Goal: Complete application form

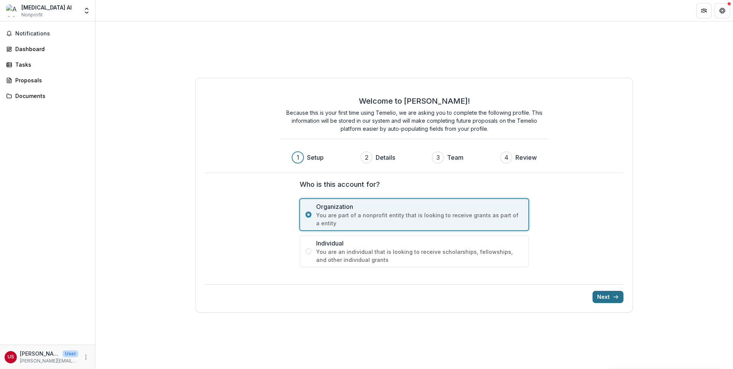
click at [620, 295] on button "Next" at bounding box center [607, 297] width 31 height 12
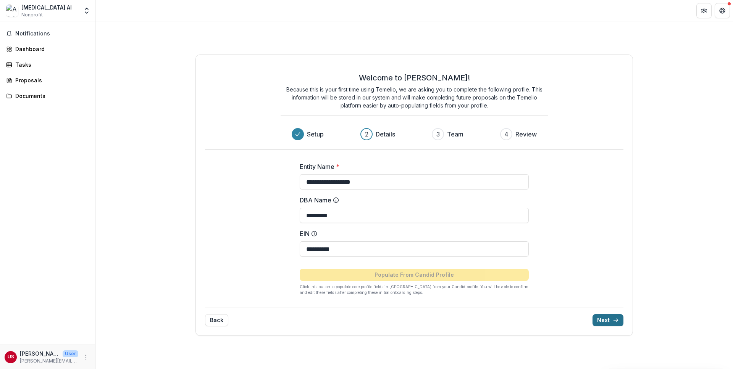
click at [610, 320] on button "Next" at bounding box center [607, 320] width 31 height 12
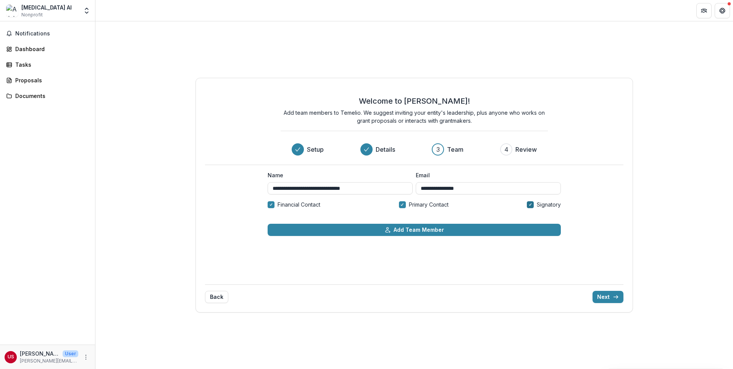
click at [531, 206] on span at bounding box center [530, 204] width 7 height 7
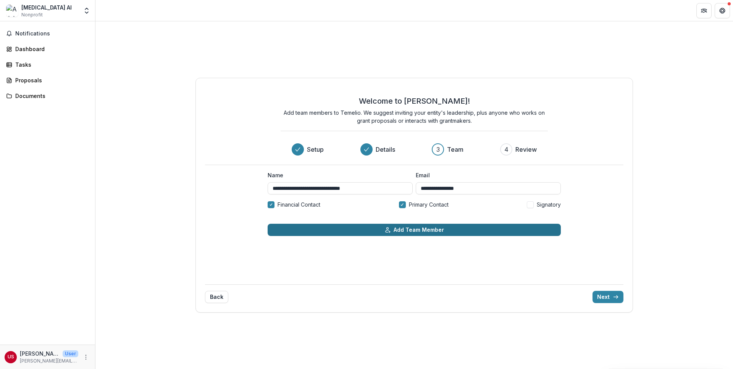
click at [495, 230] on button "Add Team Member" at bounding box center [413, 230] width 293 height 12
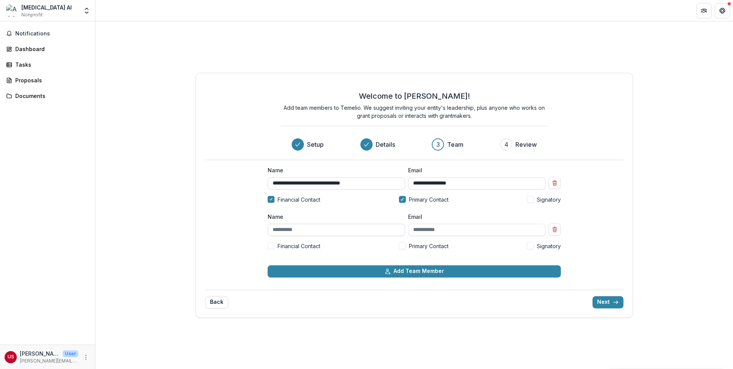
click at [336, 229] on input "Name" at bounding box center [335, 230] width 137 height 12
type input "**********"
click at [453, 229] on input "Email" at bounding box center [476, 230] width 137 height 12
paste input "**********"
click at [538, 245] on span "Signatory" at bounding box center [548, 246] width 24 height 8
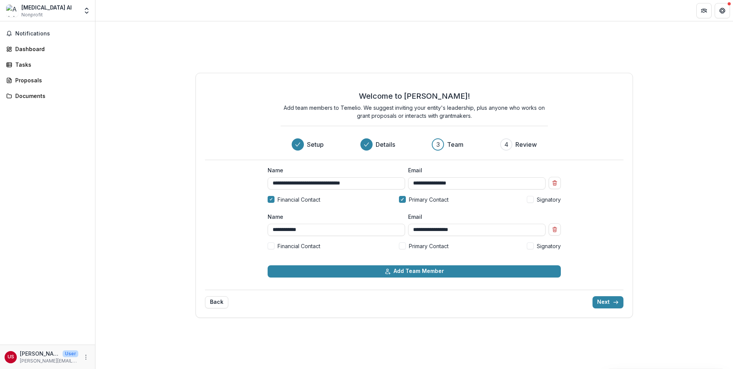
type input "**********"
click at [618, 304] on icon "submit" at bounding box center [615, 303] width 6 height 6
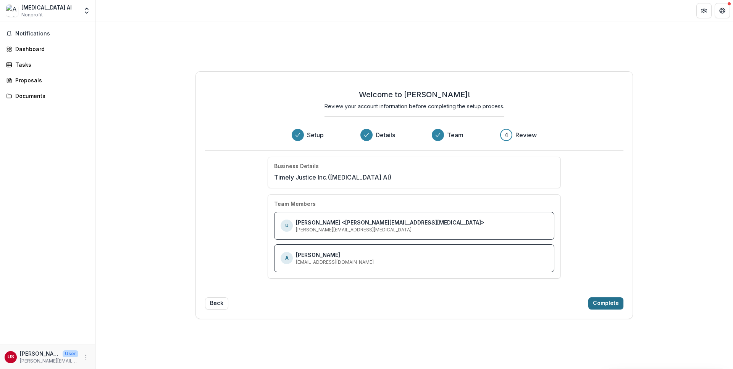
click at [617, 304] on button "Complete" at bounding box center [605, 304] width 35 height 12
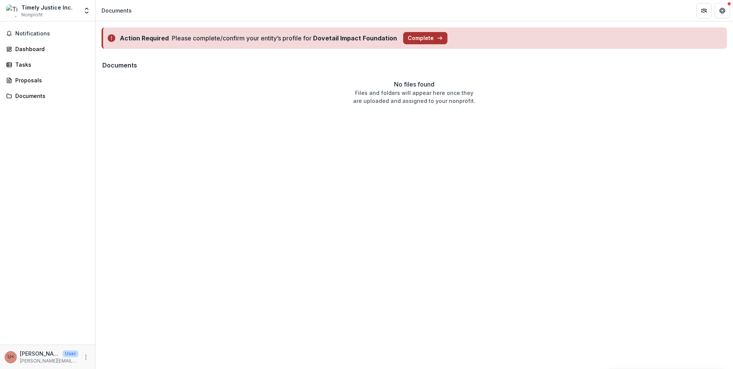
click at [420, 39] on button "Complete" at bounding box center [425, 38] width 44 height 12
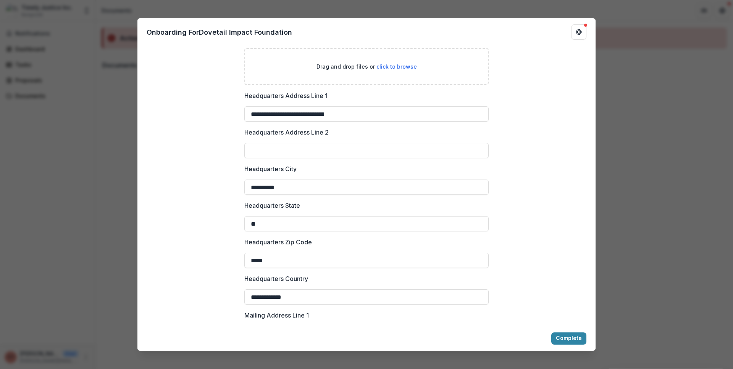
scroll to position [531, 0]
click at [672, 162] on div "**********" at bounding box center [366, 184] width 733 height 369
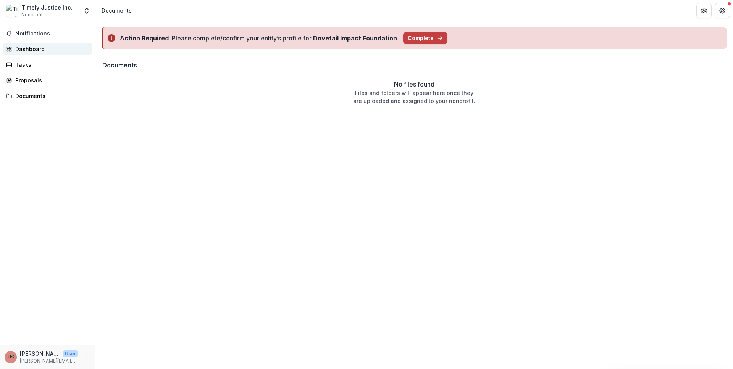
click at [59, 46] on div "Dashboard" at bounding box center [50, 49] width 71 height 8
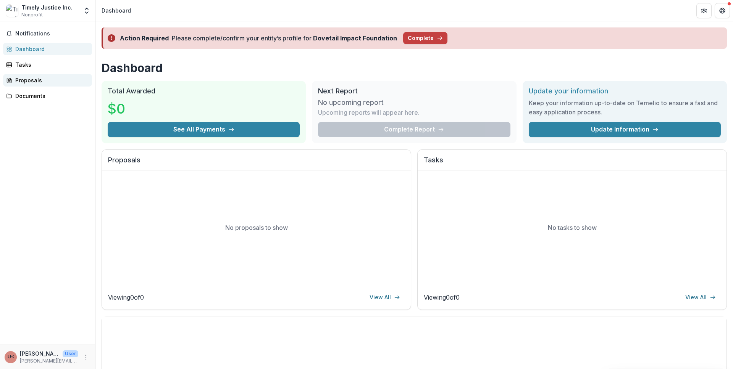
click at [34, 81] on div "Proposals" at bounding box center [50, 80] width 71 height 8
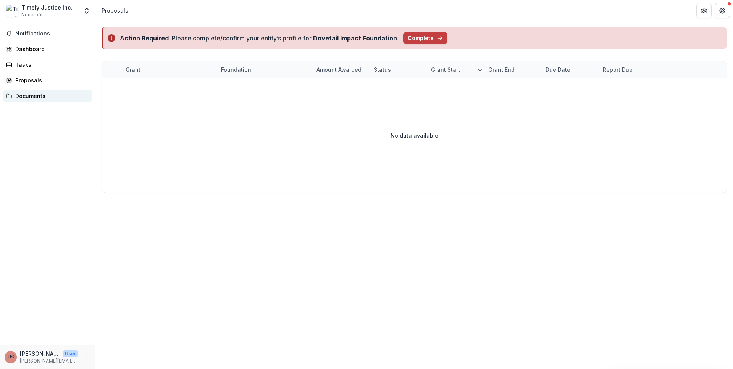
click at [40, 95] on div "Documents" at bounding box center [50, 96] width 71 height 8
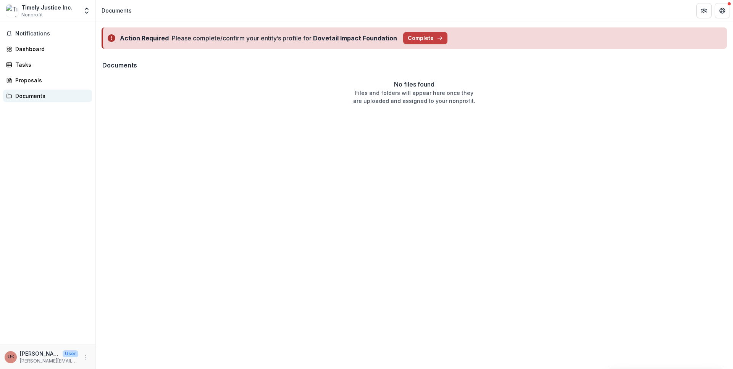
click at [17, 96] on div "Documents" at bounding box center [50, 96] width 71 height 8
click at [33, 77] on div "Proposals" at bounding box center [50, 80] width 71 height 8
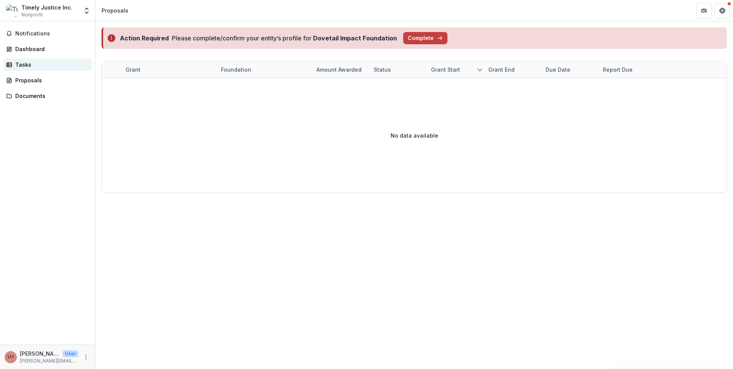
click at [38, 66] on div "Tasks" at bounding box center [50, 65] width 71 height 8
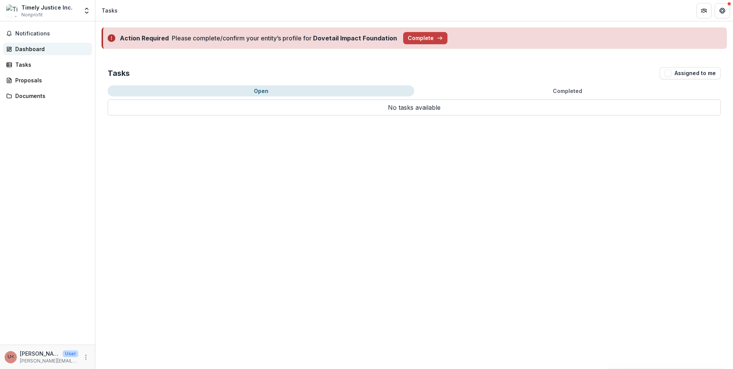
click at [36, 45] on div "Dashboard" at bounding box center [50, 49] width 71 height 8
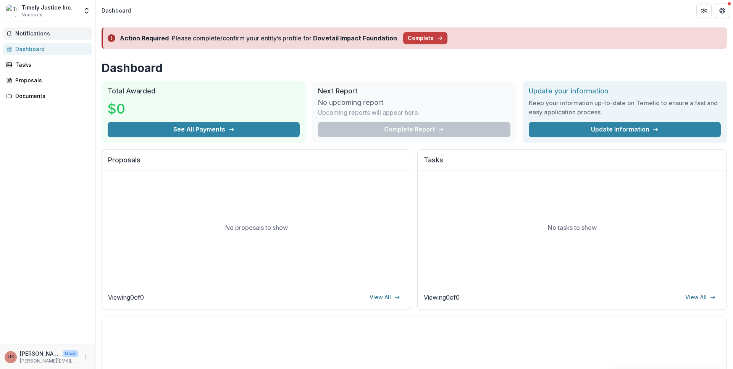
click at [40, 37] on button "Notifications" at bounding box center [47, 33] width 89 height 12
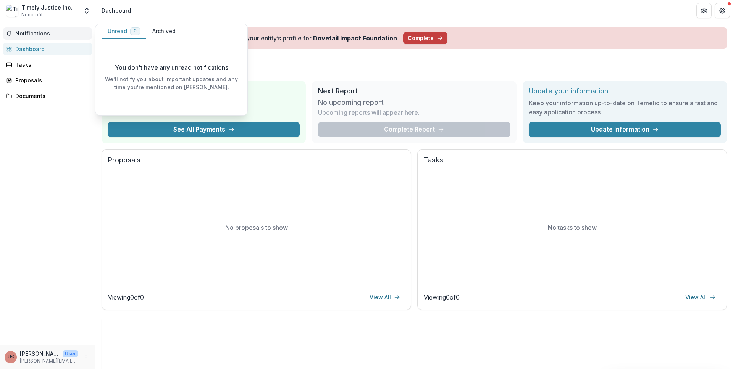
click at [166, 33] on button "Archived" at bounding box center [163, 31] width 35 height 15
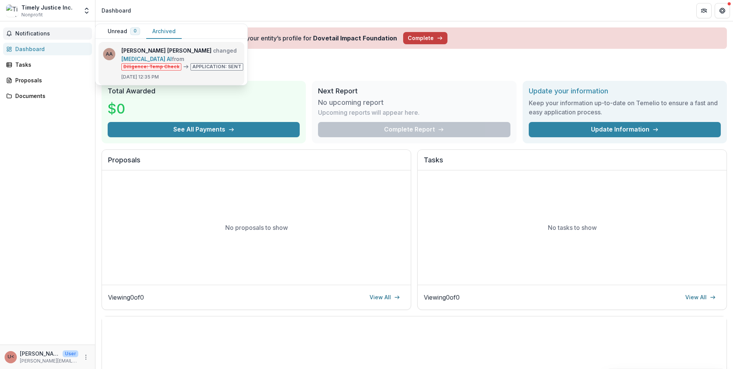
click at [172, 62] on link "[MEDICAL_DATA] AI" at bounding box center [146, 59] width 50 height 6
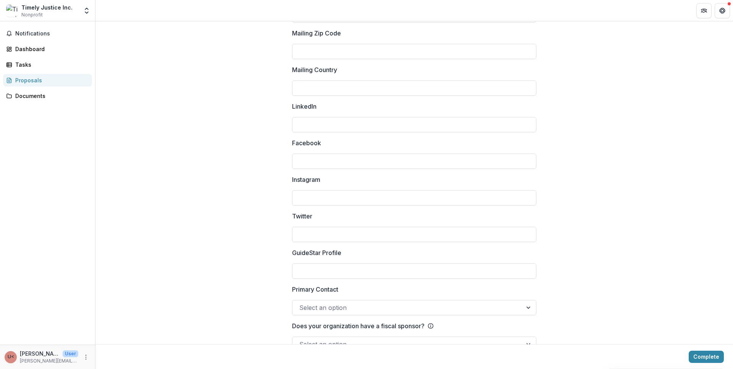
scroll to position [978, 0]
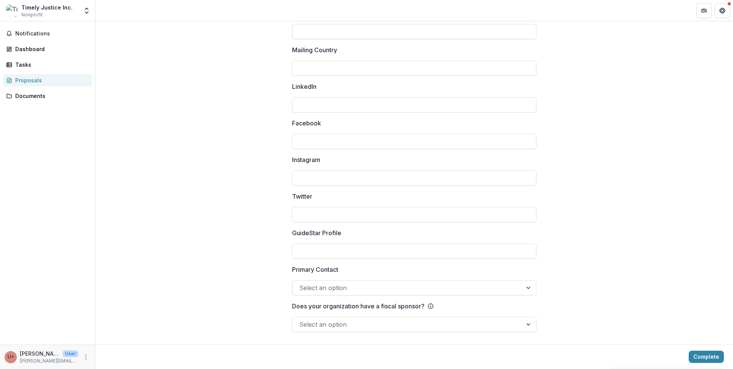
click at [431, 288] on div at bounding box center [407, 288] width 216 height 11
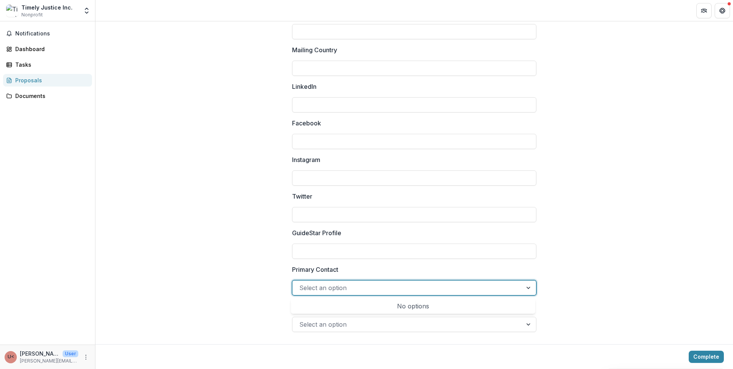
click at [424, 292] on div at bounding box center [407, 288] width 216 height 11
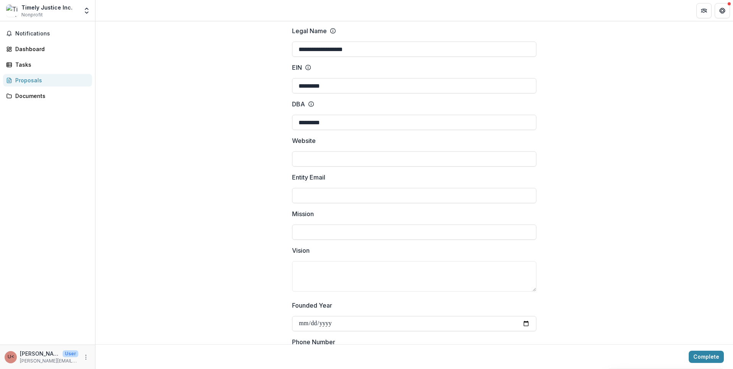
scroll to position [65, 0]
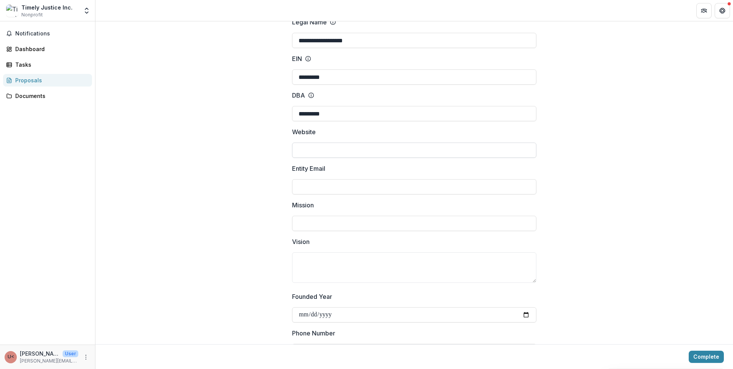
click at [339, 144] on input "Website" at bounding box center [414, 150] width 244 height 15
paste input "**********"
type input "**********"
click at [331, 186] on input "Entity Email" at bounding box center [414, 186] width 244 height 15
type input "**********"
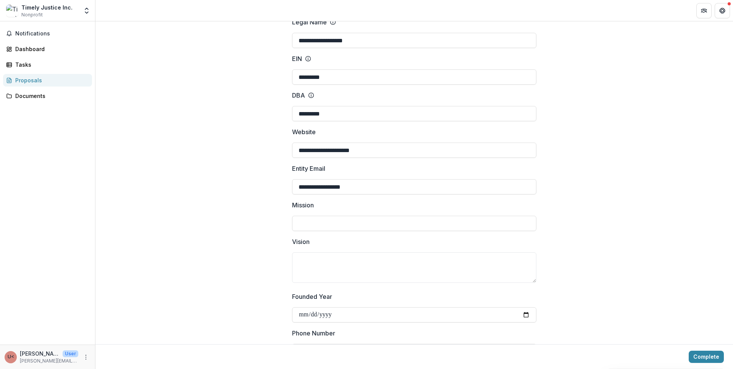
click at [330, 223] on input "Mission" at bounding box center [414, 223] width 244 height 15
click at [319, 254] on textarea "Vision" at bounding box center [414, 268] width 244 height 31
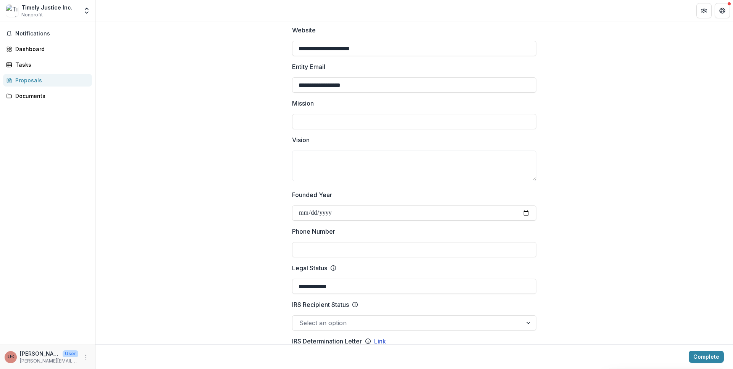
scroll to position [179, 0]
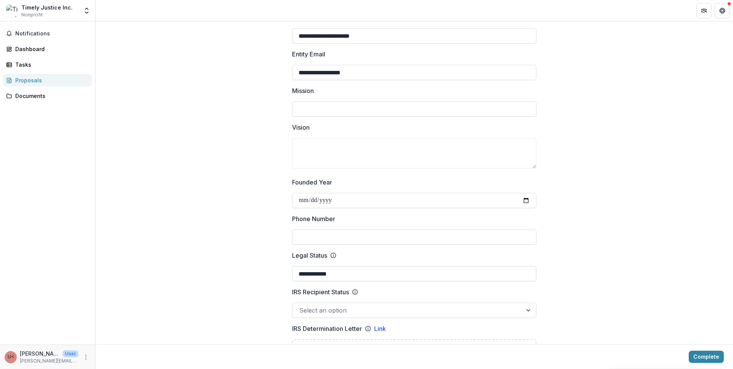
click at [341, 278] on input "**********" at bounding box center [414, 273] width 244 height 15
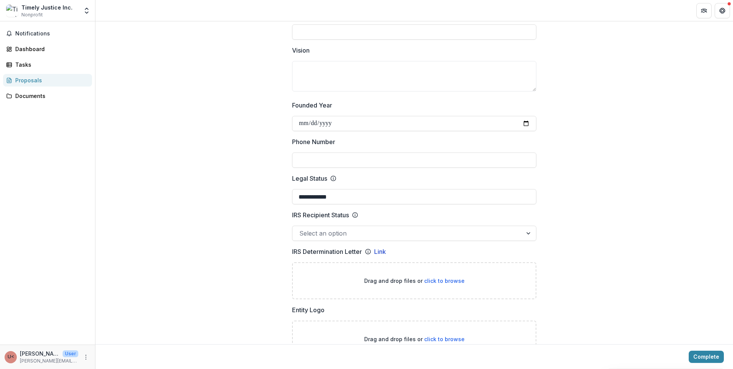
scroll to position [296, 0]
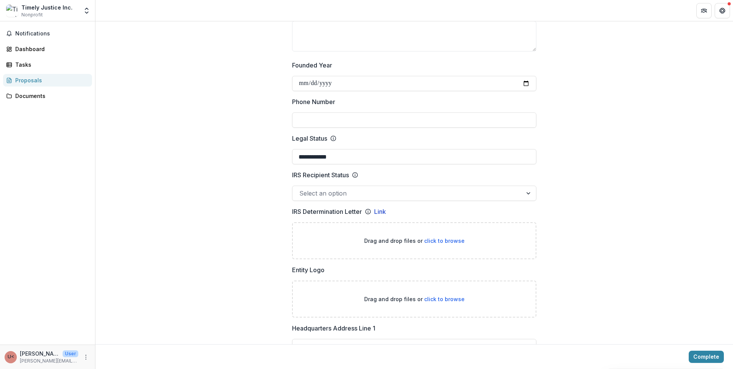
click at [377, 200] on div "Select an option" at bounding box center [414, 193] width 244 height 15
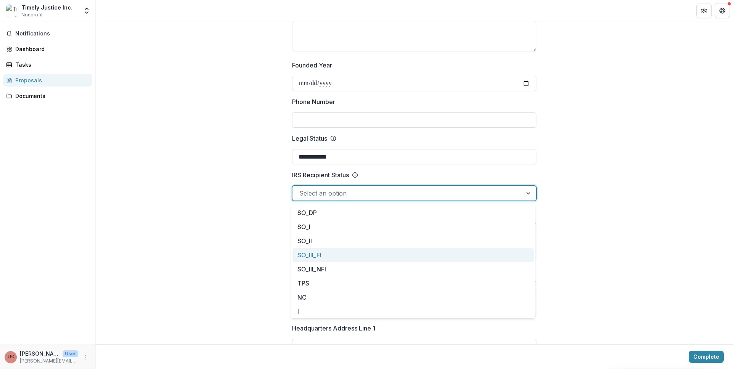
scroll to position [69, 0]
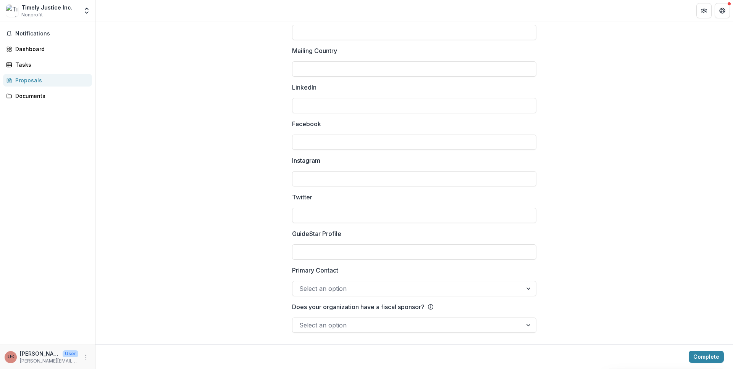
scroll to position [978, 0]
click at [359, 221] on input "Twitter" at bounding box center [414, 214] width 244 height 15
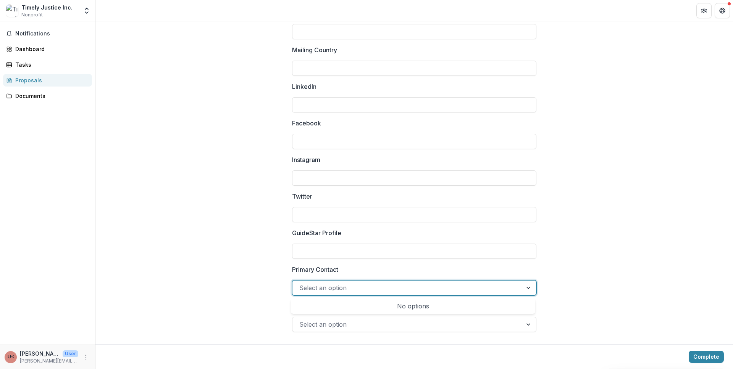
click at [409, 288] on div at bounding box center [407, 288] width 216 height 11
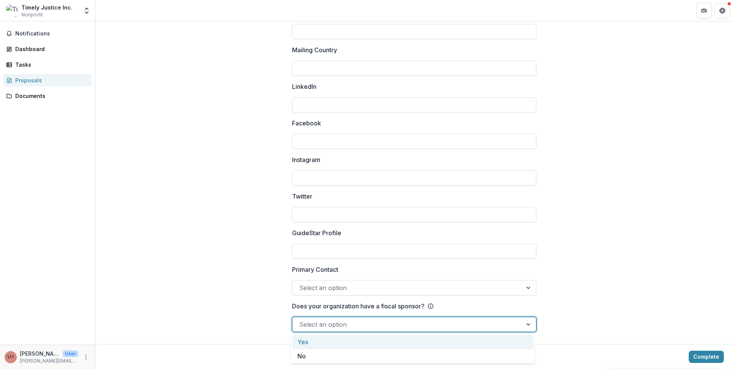
click at [489, 325] on div at bounding box center [407, 324] width 216 height 11
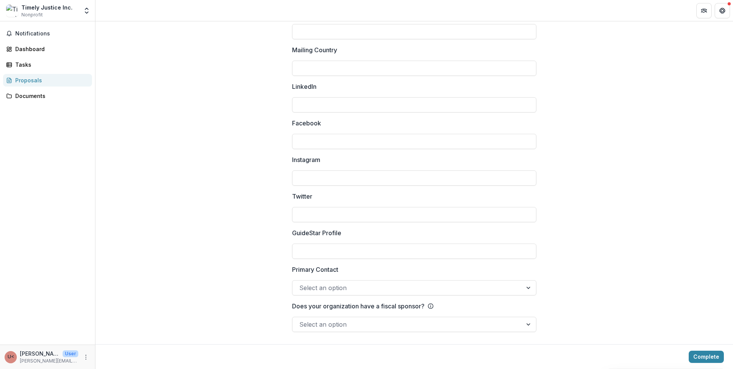
click at [374, 322] on div at bounding box center [407, 324] width 216 height 11
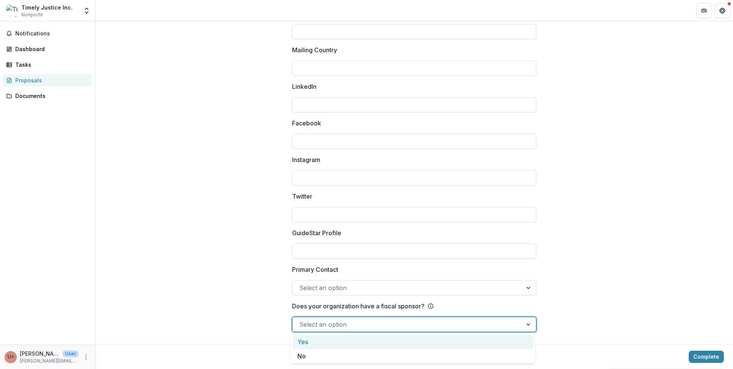
click at [316, 344] on div "Yes" at bounding box center [412, 342] width 241 height 14
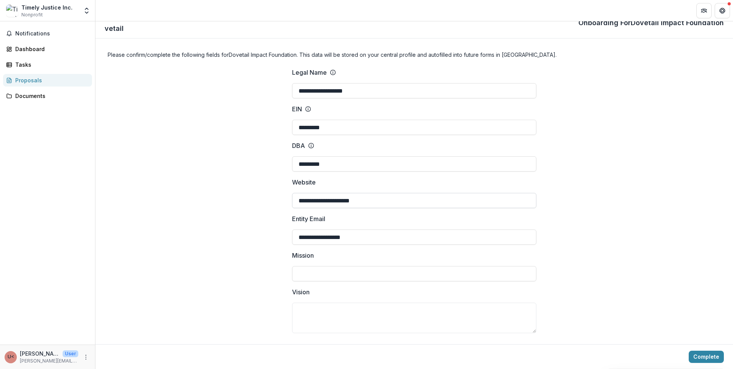
scroll to position [15, 0]
click at [348, 279] on input "Mission" at bounding box center [414, 273] width 244 height 15
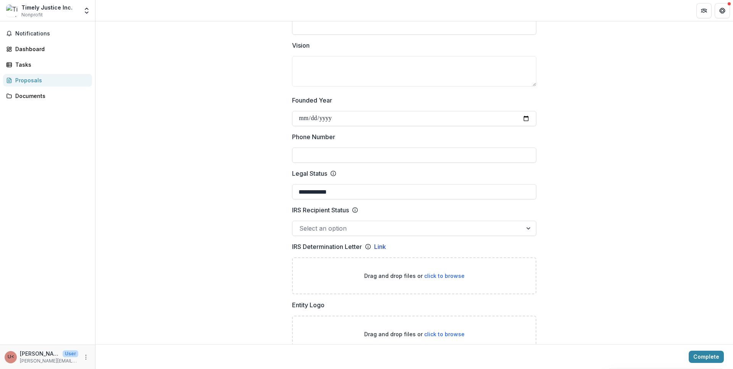
click at [331, 50] on label "Vision" at bounding box center [412, 45] width 240 height 9
click at [331, 56] on textarea "Vision" at bounding box center [414, 71] width 244 height 31
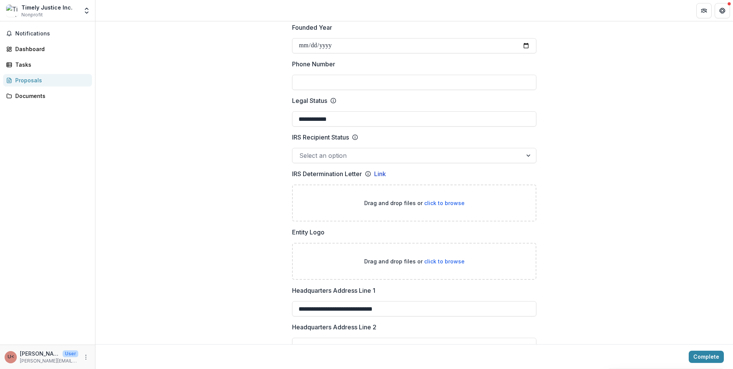
scroll to position [420, 0]
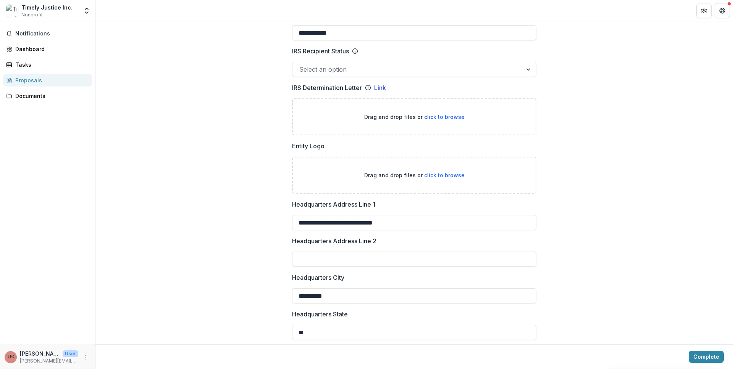
click at [452, 176] on span "click to browse" at bounding box center [444, 175] width 40 height 6
type input "**********"
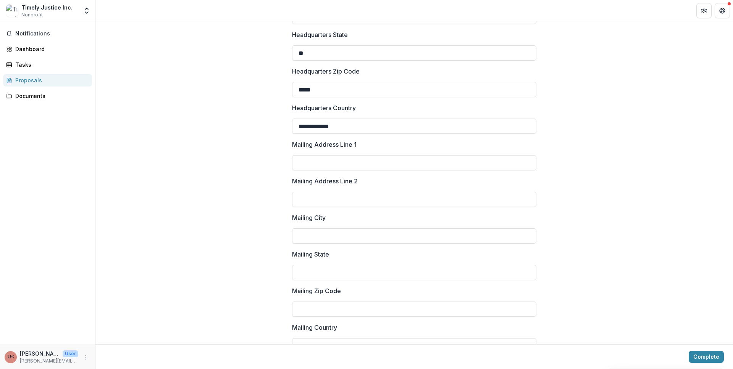
scroll to position [1007, 0]
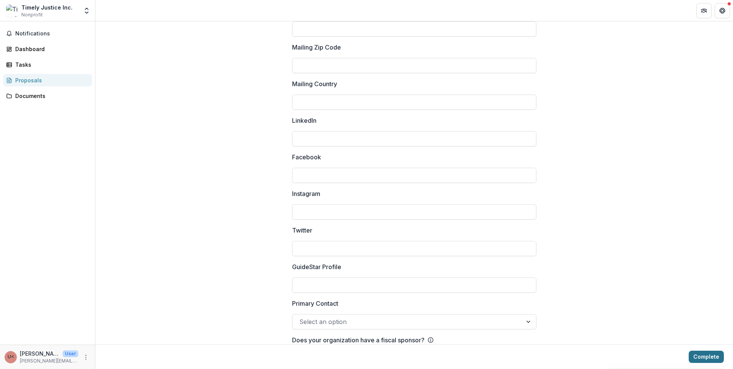
click at [697, 359] on button "Complete" at bounding box center [705, 357] width 35 height 12
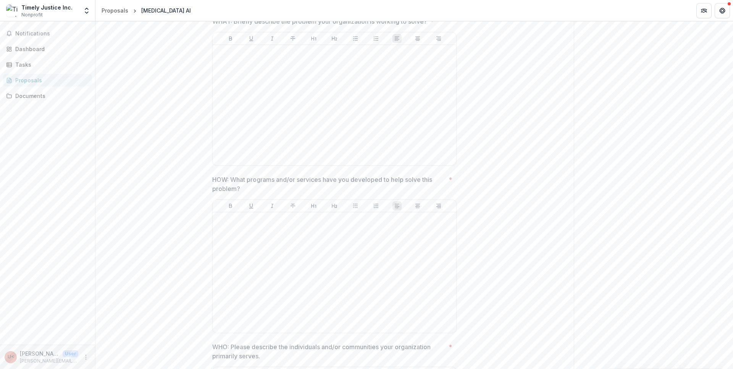
scroll to position [0, 0]
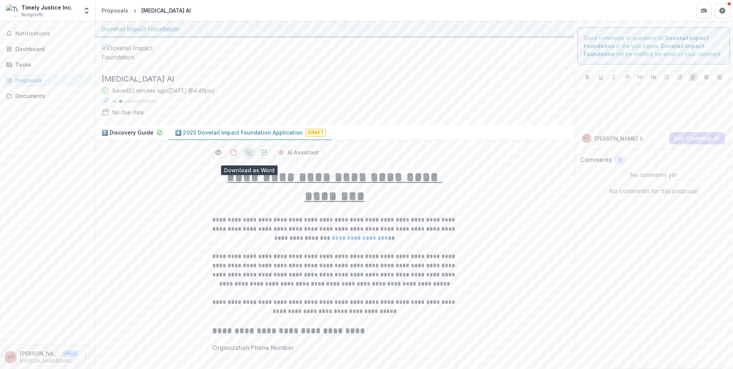
click at [246, 159] on button "download-proposal" at bounding box center [249, 153] width 12 height 12
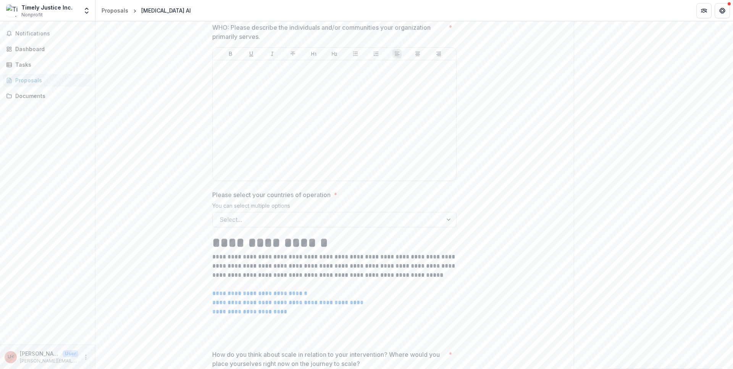
scroll to position [1034, 0]
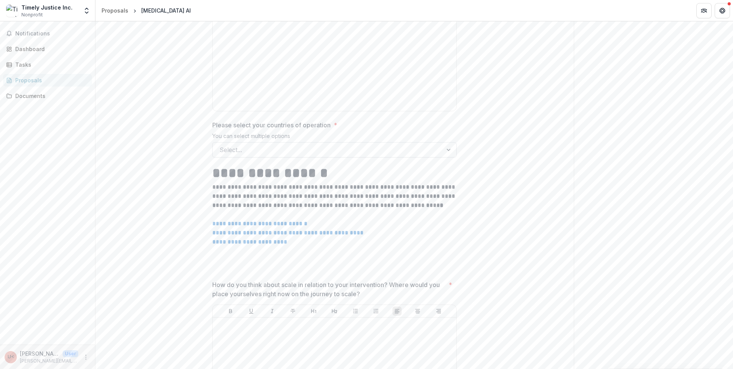
click at [280, 156] on div "Select..." at bounding box center [328, 150] width 230 height 12
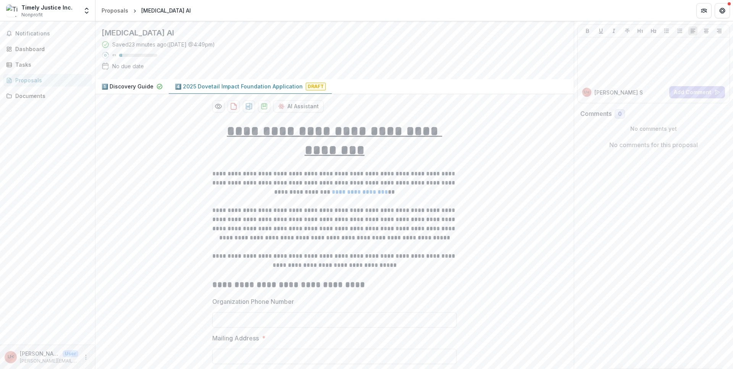
scroll to position [152, 0]
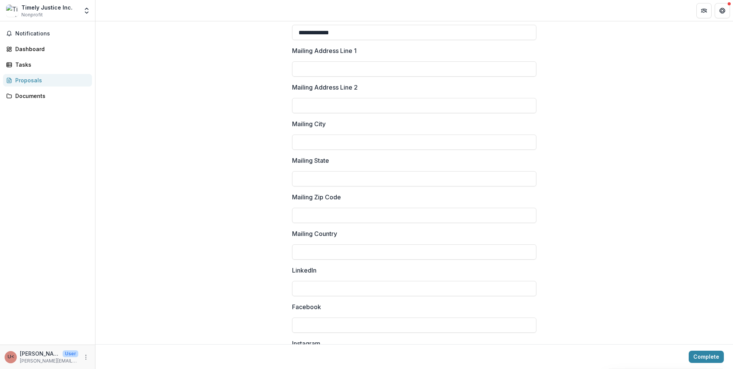
scroll to position [641, 0]
